Goal: Use online tool/utility

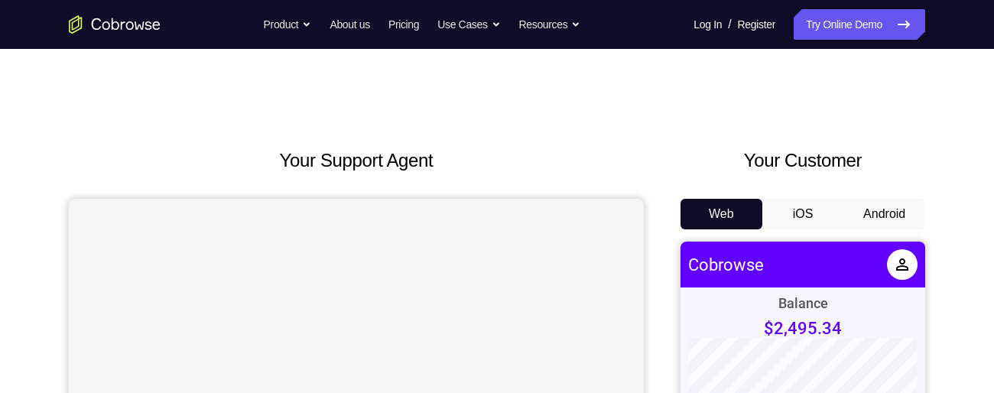
click at [891, 207] on button "Android" at bounding box center [885, 214] width 82 height 31
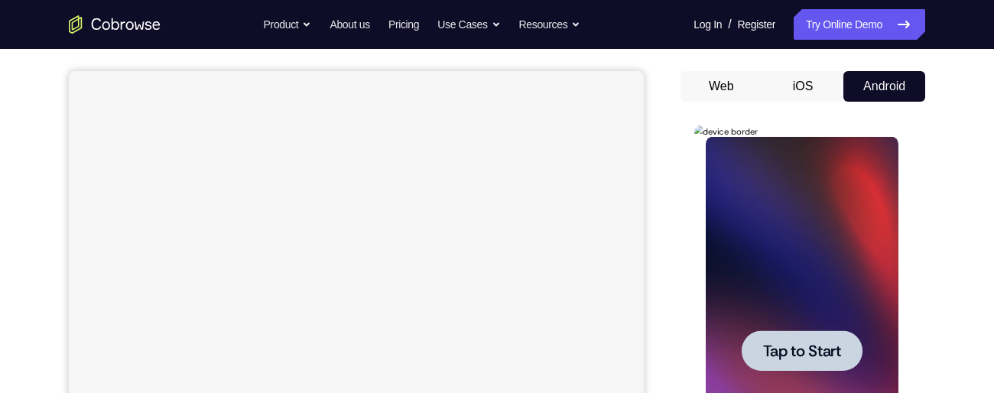
scroll to position [218, 0]
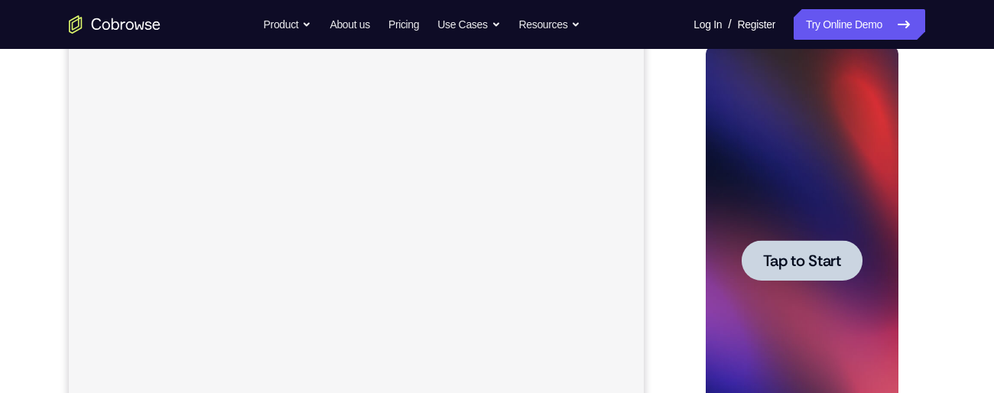
click at [805, 268] on span "Tap to Start" at bounding box center [802, 260] width 78 height 15
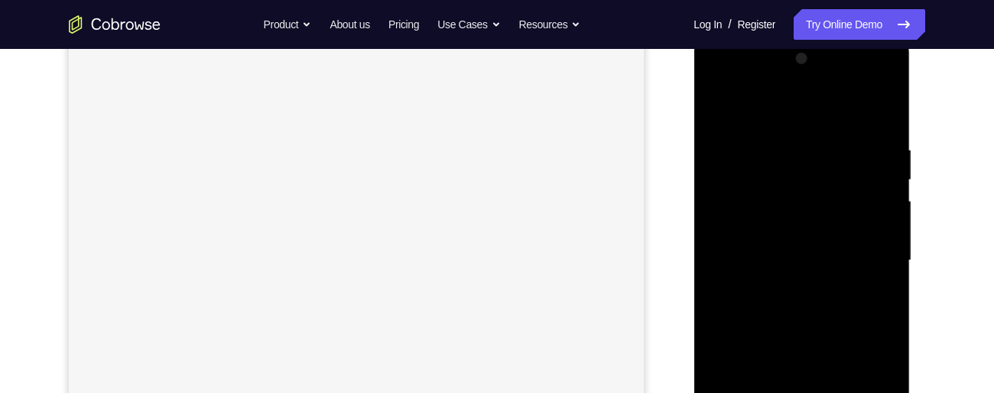
scroll to position [321, 0]
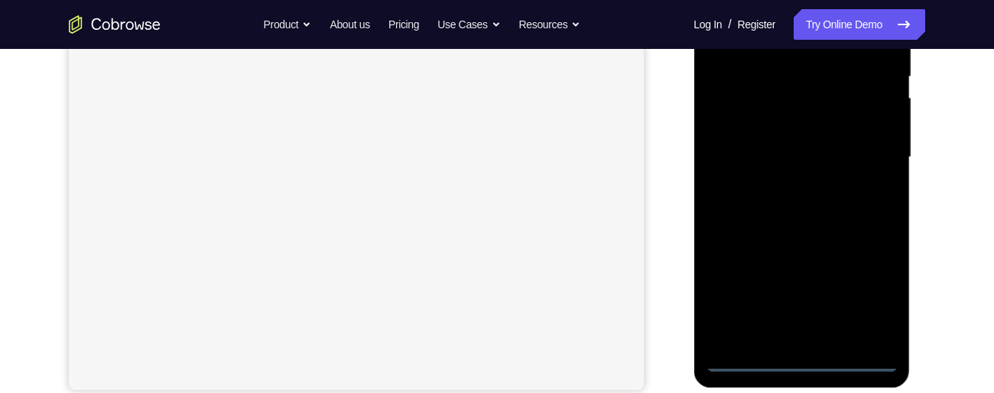
click at [805, 364] on div at bounding box center [801, 157] width 193 height 428
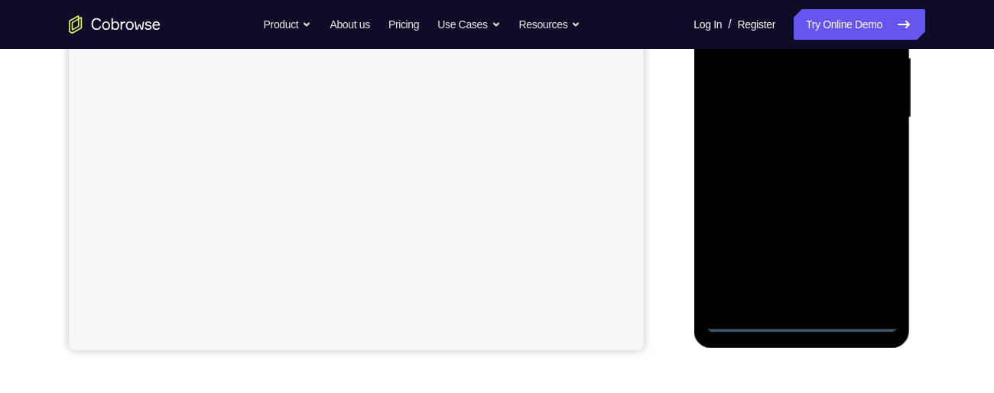
click at [865, 257] on div at bounding box center [801, 118] width 193 height 428
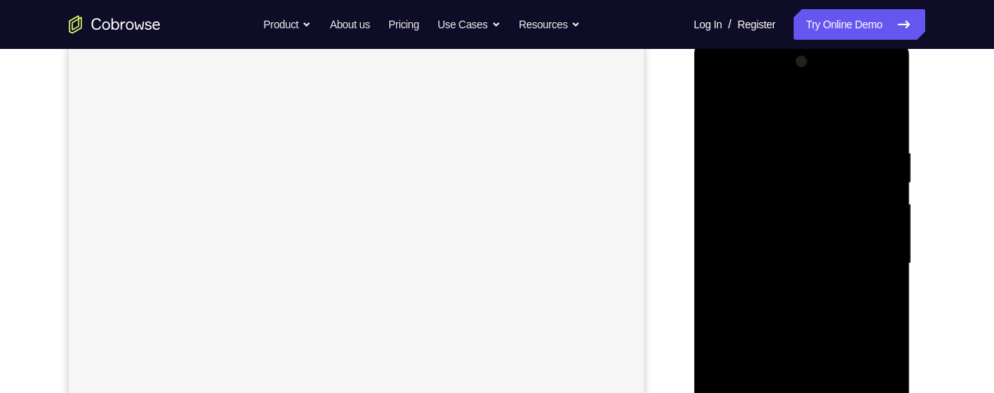
scroll to position [208, 0]
click at [776, 118] on div at bounding box center [801, 271] width 193 height 428
click at [869, 216] on div at bounding box center [801, 219] width 193 height 428
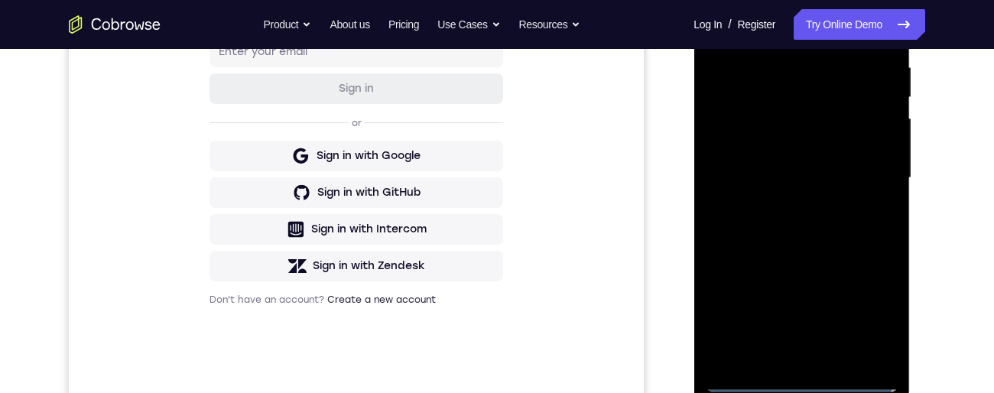
scroll to position [360, 0]
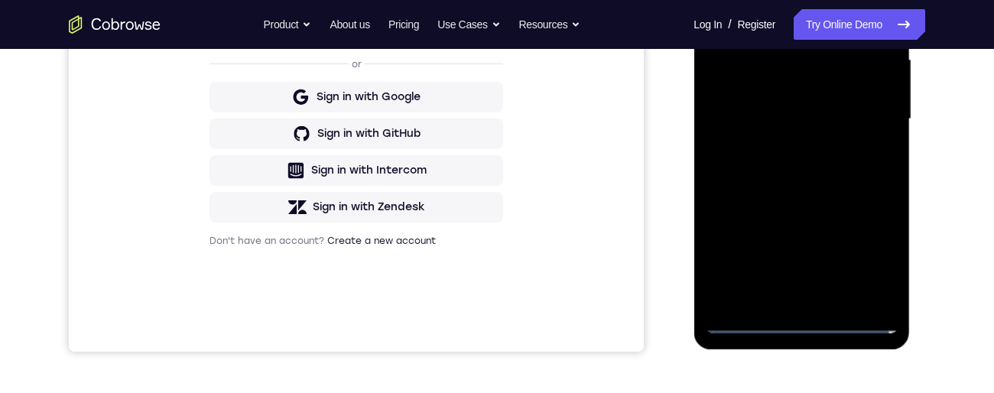
click at [779, 303] on div at bounding box center [801, 119] width 193 height 428
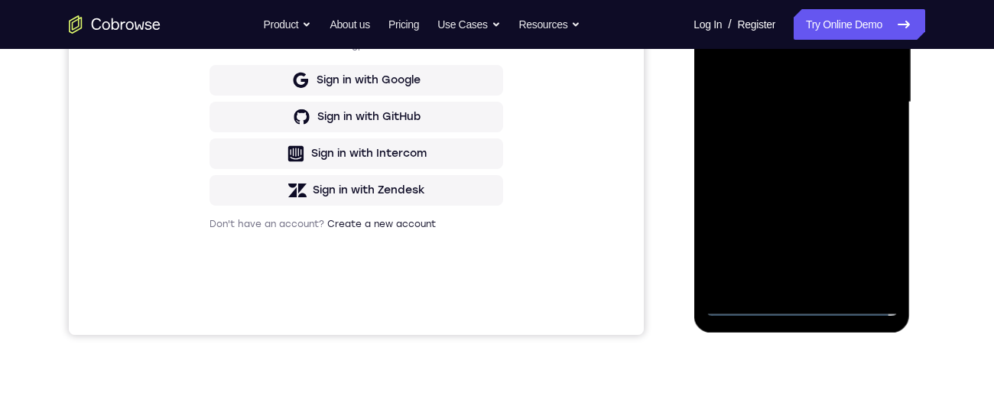
scroll to position [347, 0]
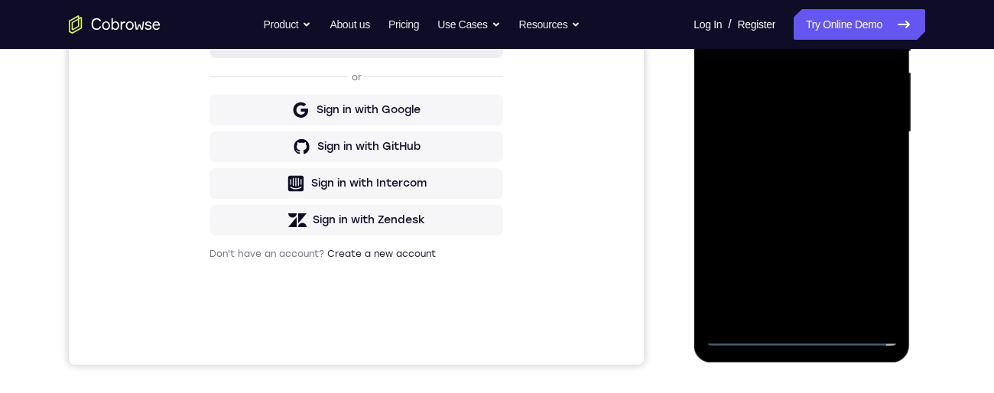
click at [825, 115] on div at bounding box center [801, 132] width 193 height 428
click at [743, 97] on div at bounding box center [801, 132] width 193 height 428
click at [800, 131] on div at bounding box center [801, 132] width 193 height 428
click at [807, 186] on div at bounding box center [801, 132] width 193 height 428
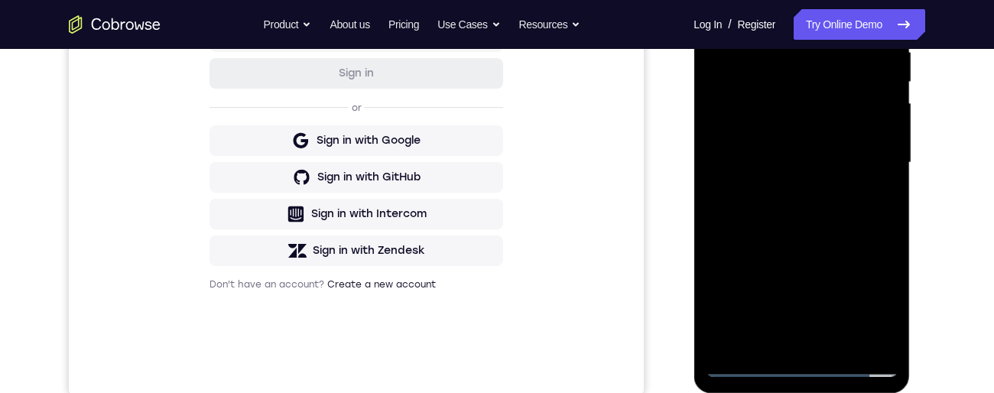
click at [799, 207] on div at bounding box center [801, 163] width 193 height 428
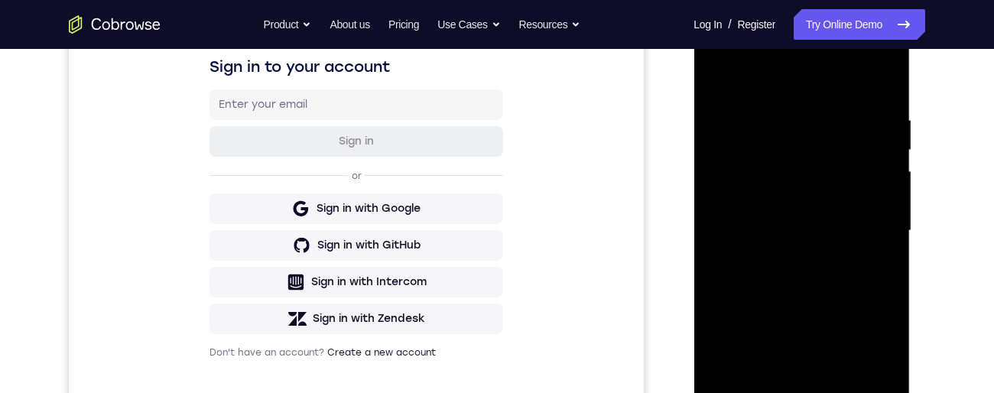
scroll to position [291, 0]
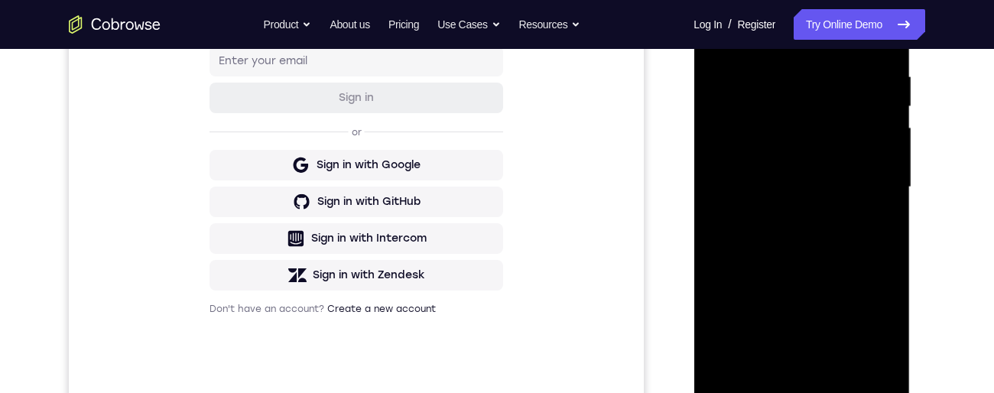
click at [799, 368] on div at bounding box center [801, 187] width 193 height 428
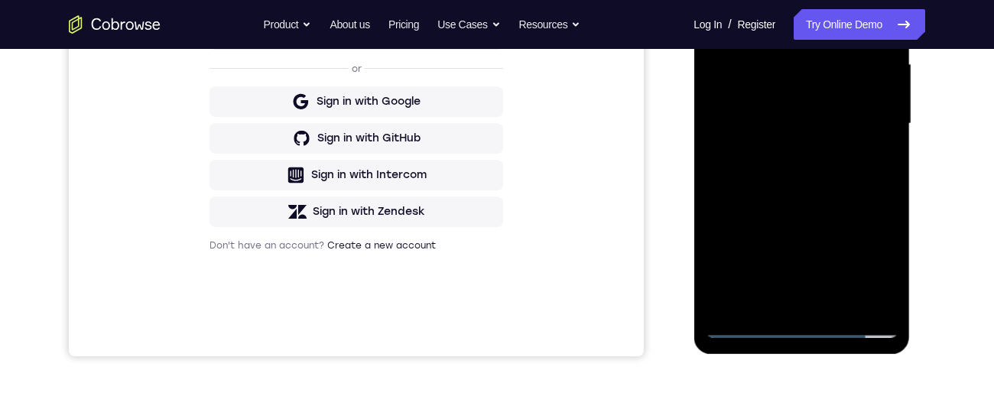
click at [809, 177] on div at bounding box center [801, 124] width 193 height 428
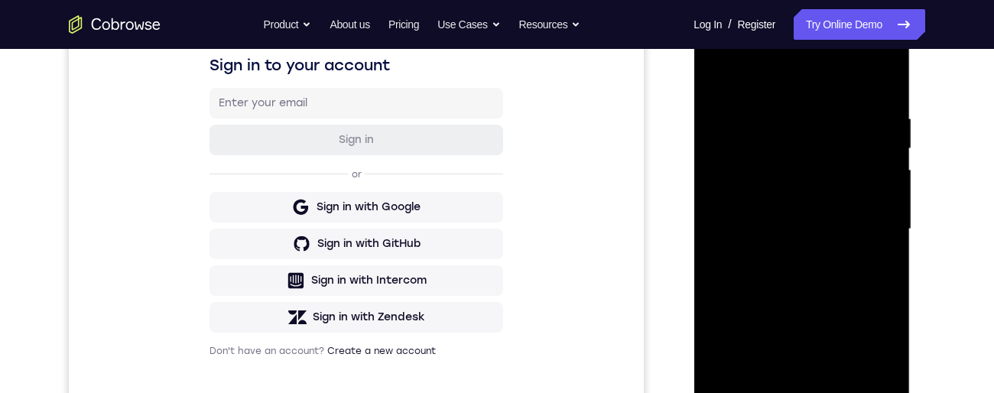
click at [883, 94] on div at bounding box center [801, 229] width 193 height 428
click at [888, 101] on div at bounding box center [801, 229] width 193 height 428
click at [880, 102] on div at bounding box center [801, 229] width 193 height 428
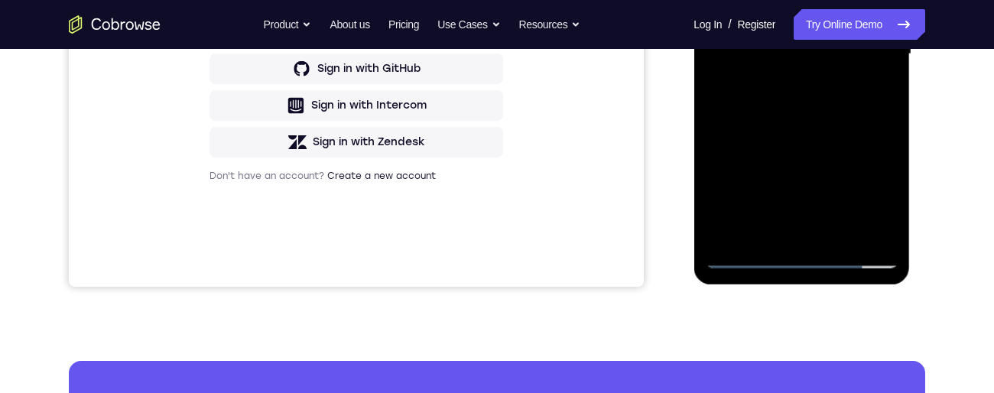
scroll to position [321, 0]
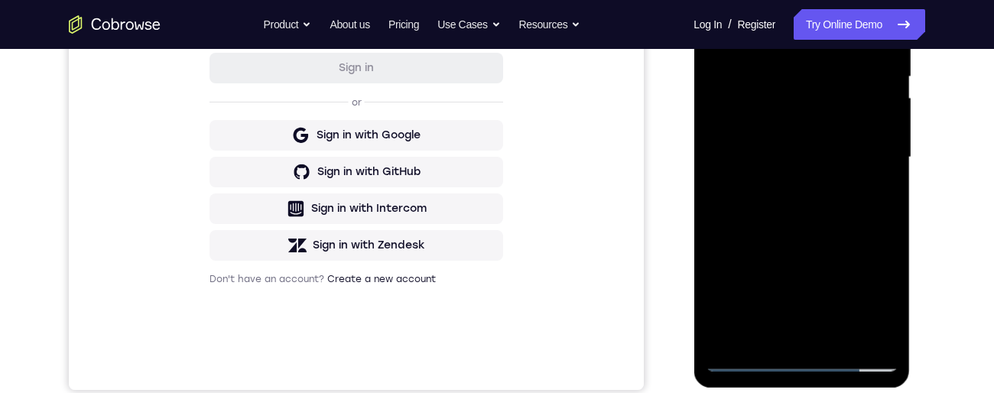
click at [883, 34] on div at bounding box center [801, 157] width 193 height 428
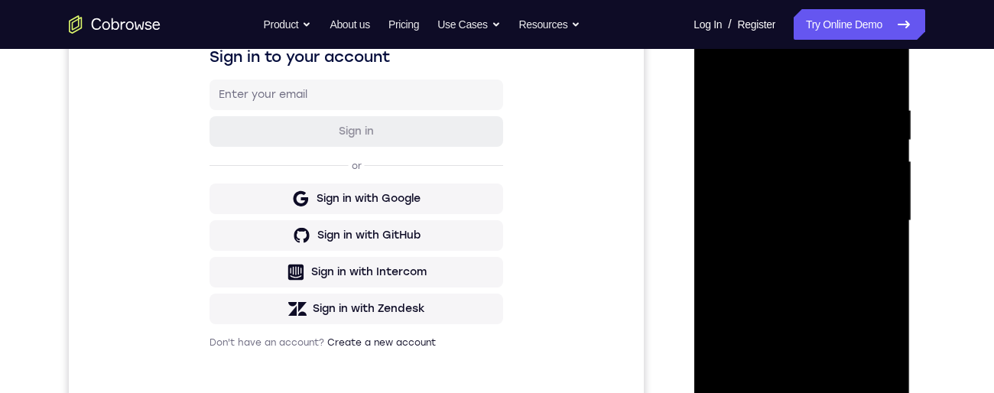
scroll to position [291, 0]
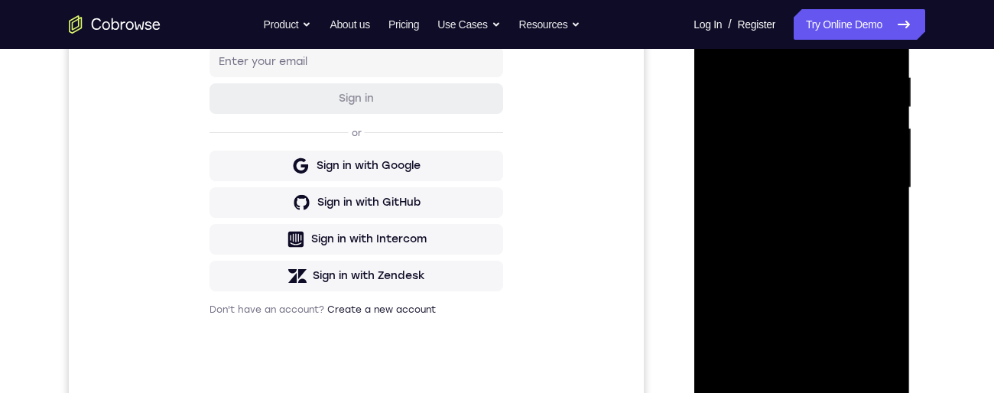
click at [795, 388] on div at bounding box center [801, 188] width 193 height 428
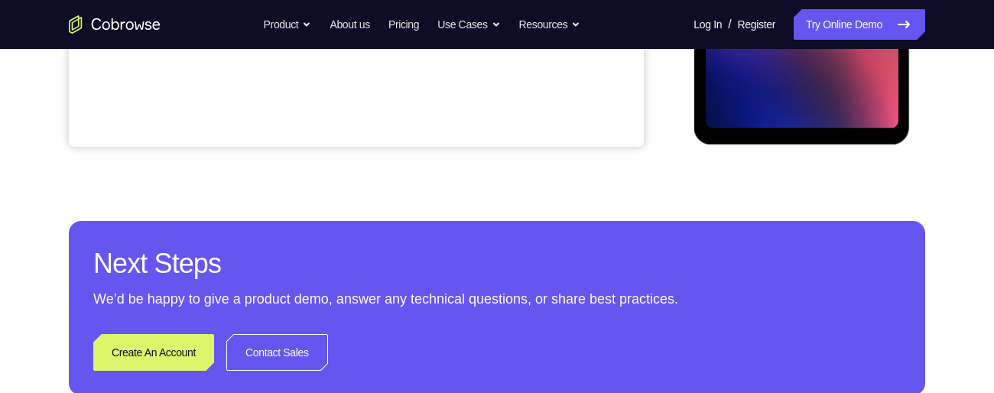
scroll to position [386, 0]
